Goal: Complete application form: Complete application form

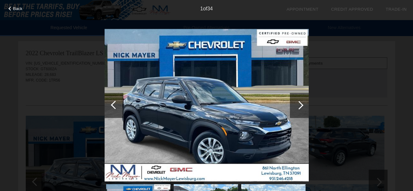
click at [297, 103] on div at bounding box center [299, 105] width 19 height 25
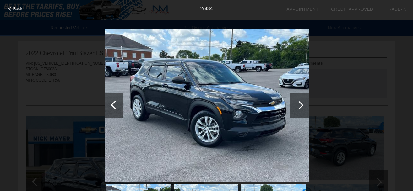
click at [297, 103] on div at bounding box center [299, 105] width 19 height 25
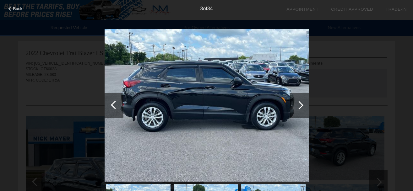
click at [297, 103] on div at bounding box center [299, 105] width 19 height 25
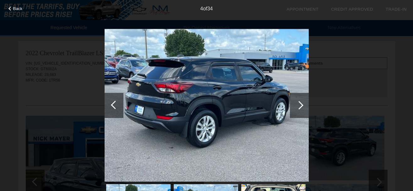
click at [297, 103] on div at bounding box center [299, 105] width 19 height 25
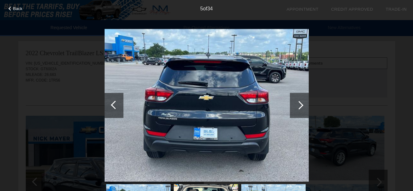
click at [297, 103] on div at bounding box center [299, 105] width 19 height 25
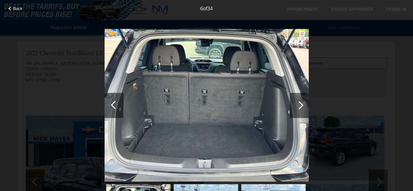
click at [297, 103] on div at bounding box center [299, 105] width 19 height 25
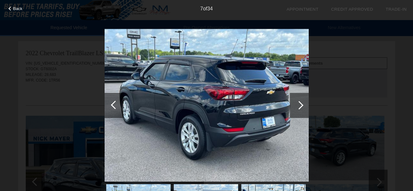
click at [297, 103] on div at bounding box center [299, 105] width 19 height 25
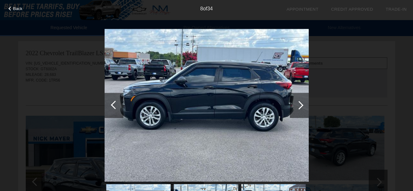
click at [297, 103] on div at bounding box center [299, 105] width 19 height 25
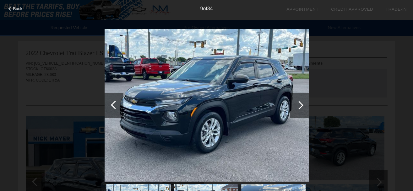
click at [297, 103] on div at bounding box center [299, 105] width 19 height 25
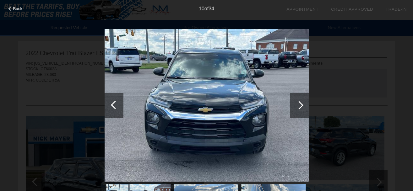
click at [297, 103] on div at bounding box center [299, 105] width 19 height 25
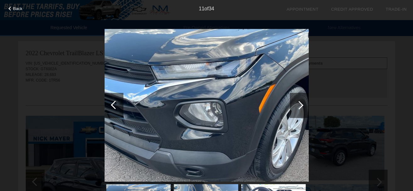
click at [297, 103] on div at bounding box center [299, 105] width 19 height 25
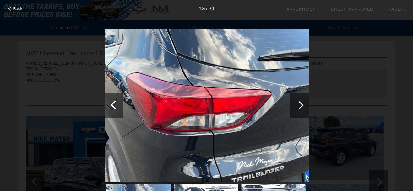
click at [297, 103] on div at bounding box center [299, 105] width 19 height 25
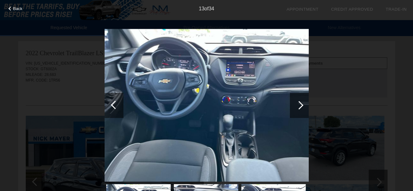
click at [297, 103] on div at bounding box center [299, 105] width 19 height 25
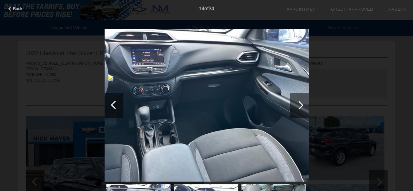
click at [297, 103] on div at bounding box center [299, 105] width 19 height 25
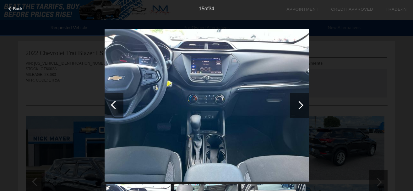
click at [297, 103] on div at bounding box center [299, 105] width 19 height 25
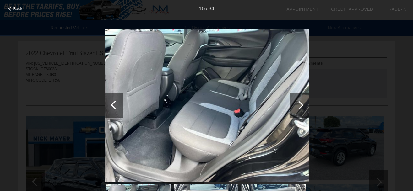
click at [297, 103] on div at bounding box center [299, 105] width 19 height 25
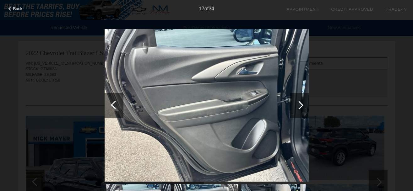
click at [297, 103] on div at bounding box center [299, 105] width 19 height 25
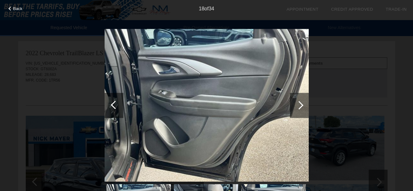
click at [297, 103] on div at bounding box center [299, 105] width 19 height 25
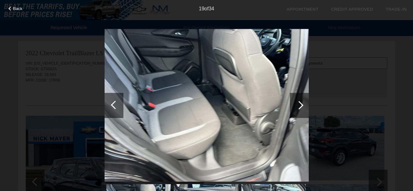
click at [297, 103] on div at bounding box center [299, 105] width 19 height 25
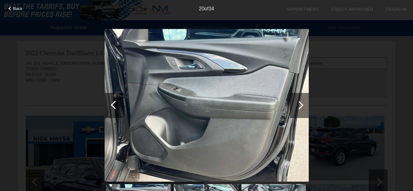
click at [297, 103] on div at bounding box center [299, 105] width 19 height 25
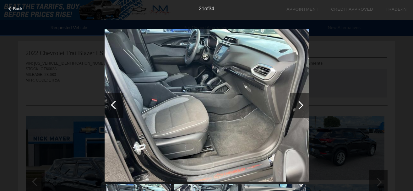
click at [297, 103] on div at bounding box center [299, 105] width 19 height 25
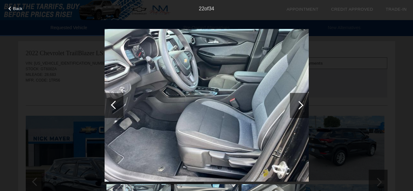
click at [297, 103] on div at bounding box center [299, 105] width 19 height 25
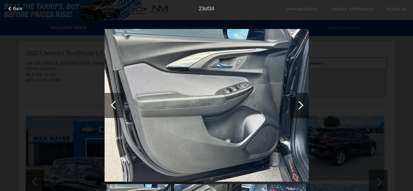
click at [297, 103] on div at bounding box center [299, 105] width 19 height 25
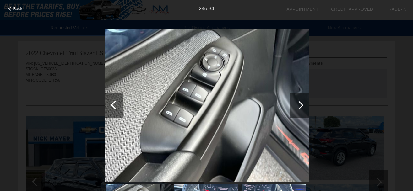
click at [297, 103] on div at bounding box center [299, 105] width 19 height 25
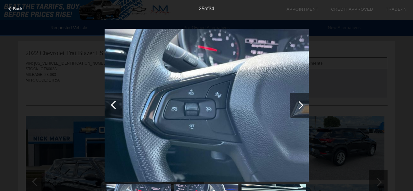
click at [297, 103] on div at bounding box center [299, 105] width 19 height 25
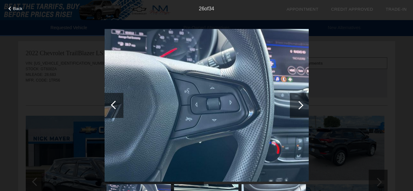
click at [297, 103] on div at bounding box center [299, 105] width 19 height 25
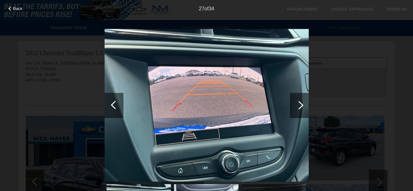
click at [297, 103] on div at bounding box center [299, 105] width 19 height 25
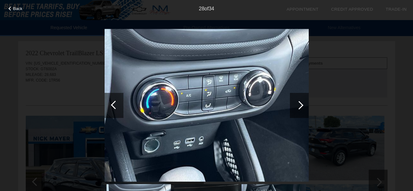
click at [297, 103] on div at bounding box center [299, 105] width 19 height 25
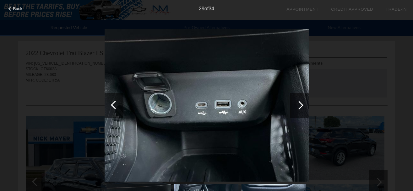
click at [297, 103] on div at bounding box center [299, 105] width 19 height 25
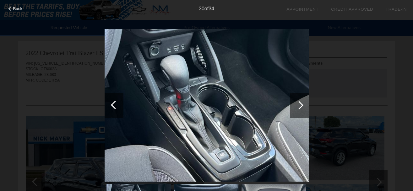
click at [297, 103] on div at bounding box center [299, 105] width 19 height 25
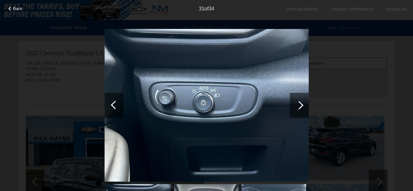
click at [297, 103] on div at bounding box center [299, 105] width 19 height 25
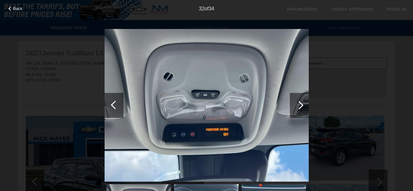
click at [297, 103] on div at bounding box center [299, 105] width 19 height 25
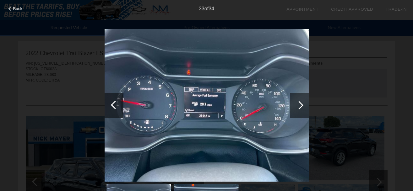
click at [297, 103] on div at bounding box center [299, 105] width 19 height 25
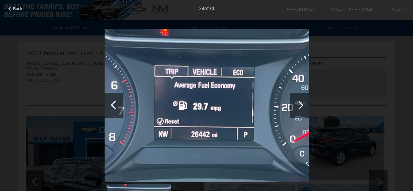
click at [297, 103] on div at bounding box center [299, 105] width 19 height 25
click at [298, 103] on div at bounding box center [299, 105] width 8 height 8
